Goal: Task Accomplishment & Management: Use online tool/utility

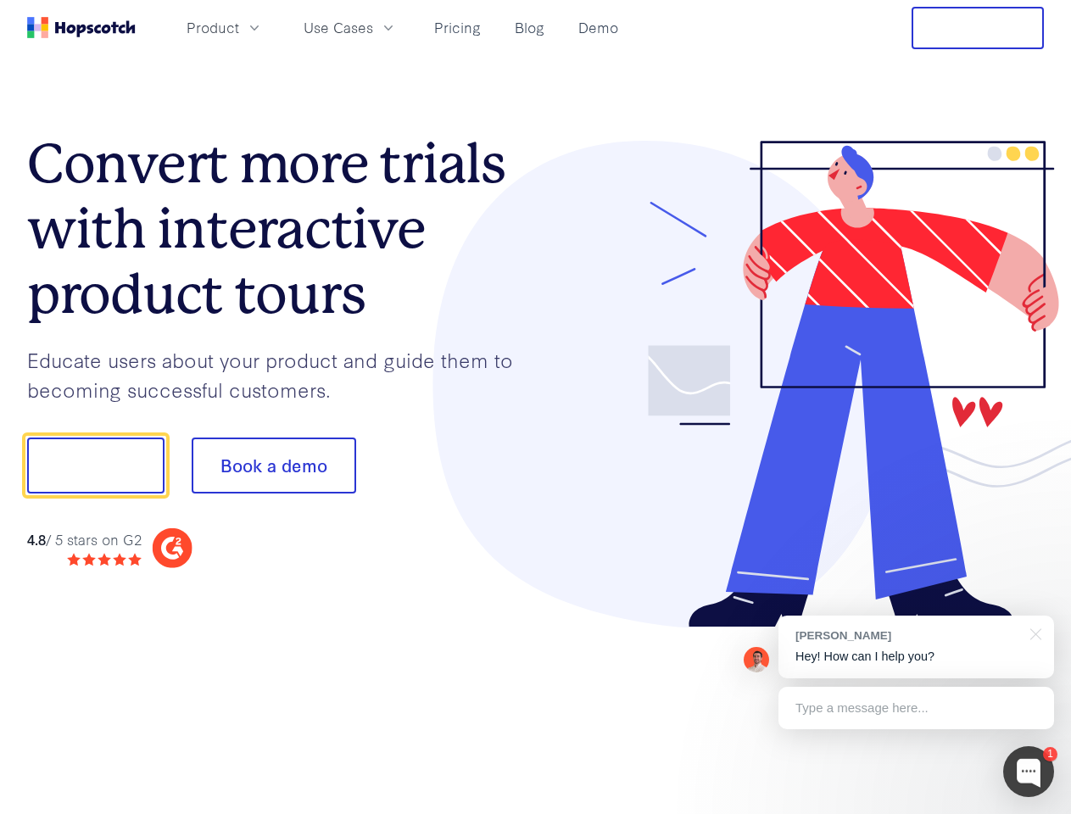
click at [536, 407] on div at bounding box center [790, 384] width 509 height 487
click at [239, 27] on span "Product" at bounding box center [212, 27] width 53 height 21
click at [373, 27] on span "Use Cases" at bounding box center [338, 27] width 70 height 21
click at [977, 28] on button "Free Trial" at bounding box center [977, 28] width 132 height 42
click at [95, 465] on button "Show me!" at bounding box center [95, 465] width 137 height 56
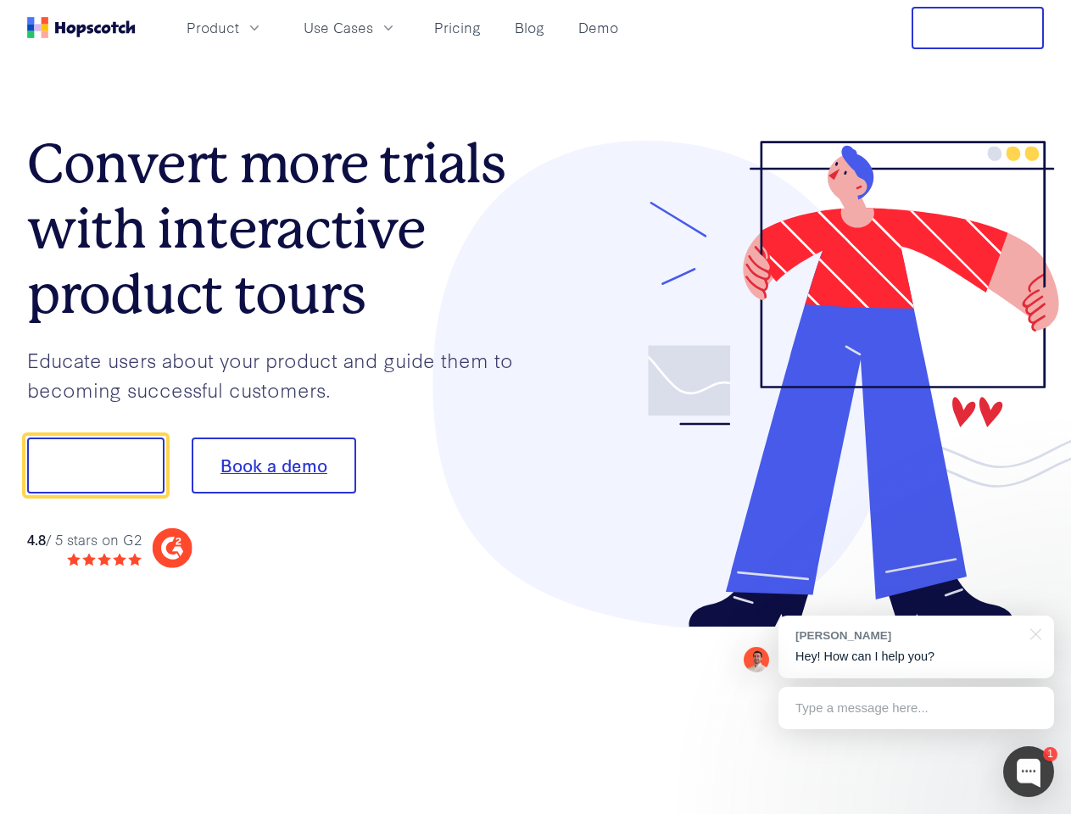
click at [273, 465] on button "Book a demo" at bounding box center [274, 465] width 164 height 56
click at [1028, 771] on div at bounding box center [1028, 771] width 51 height 51
click at [916, 647] on div "[PERSON_NAME] Hey! How can I help you?" at bounding box center [916, 646] width 276 height 63
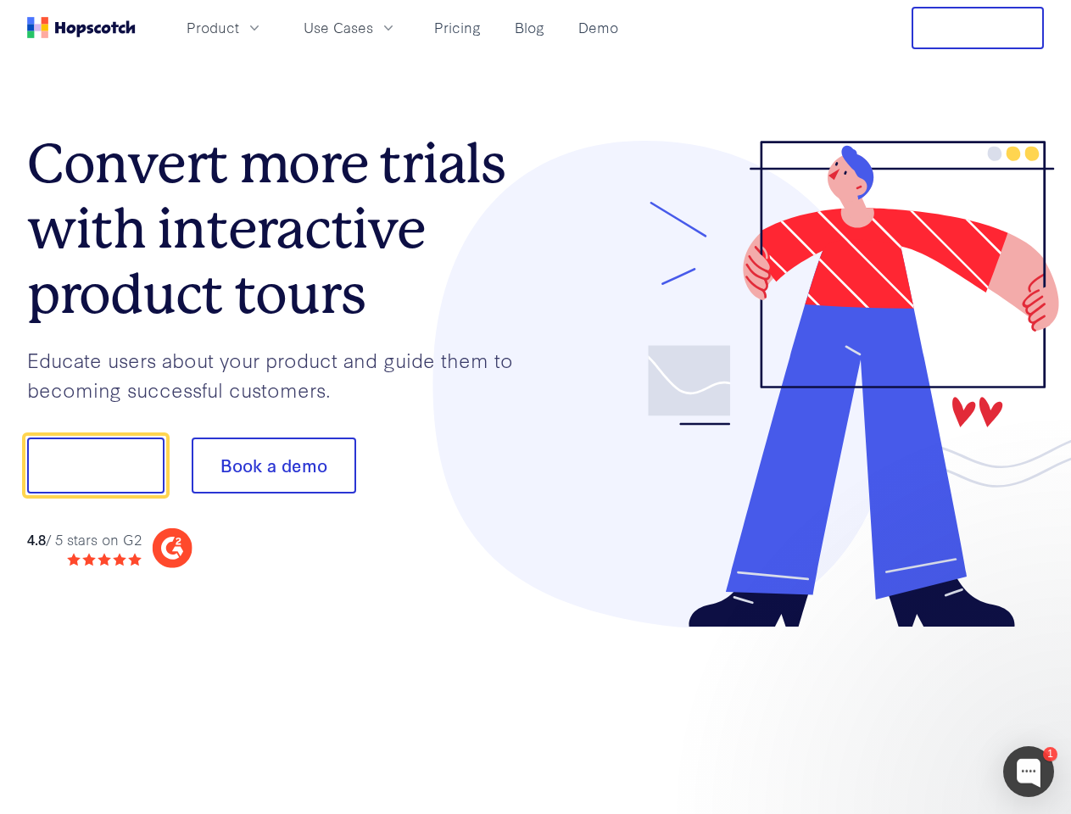
click at [1033, 632] on div at bounding box center [895, 463] width 318 height 565
click at [916, 708] on div at bounding box center [895, 463] width 318 height 565
